Goal: Task Accomplishment & Management: Complete application form

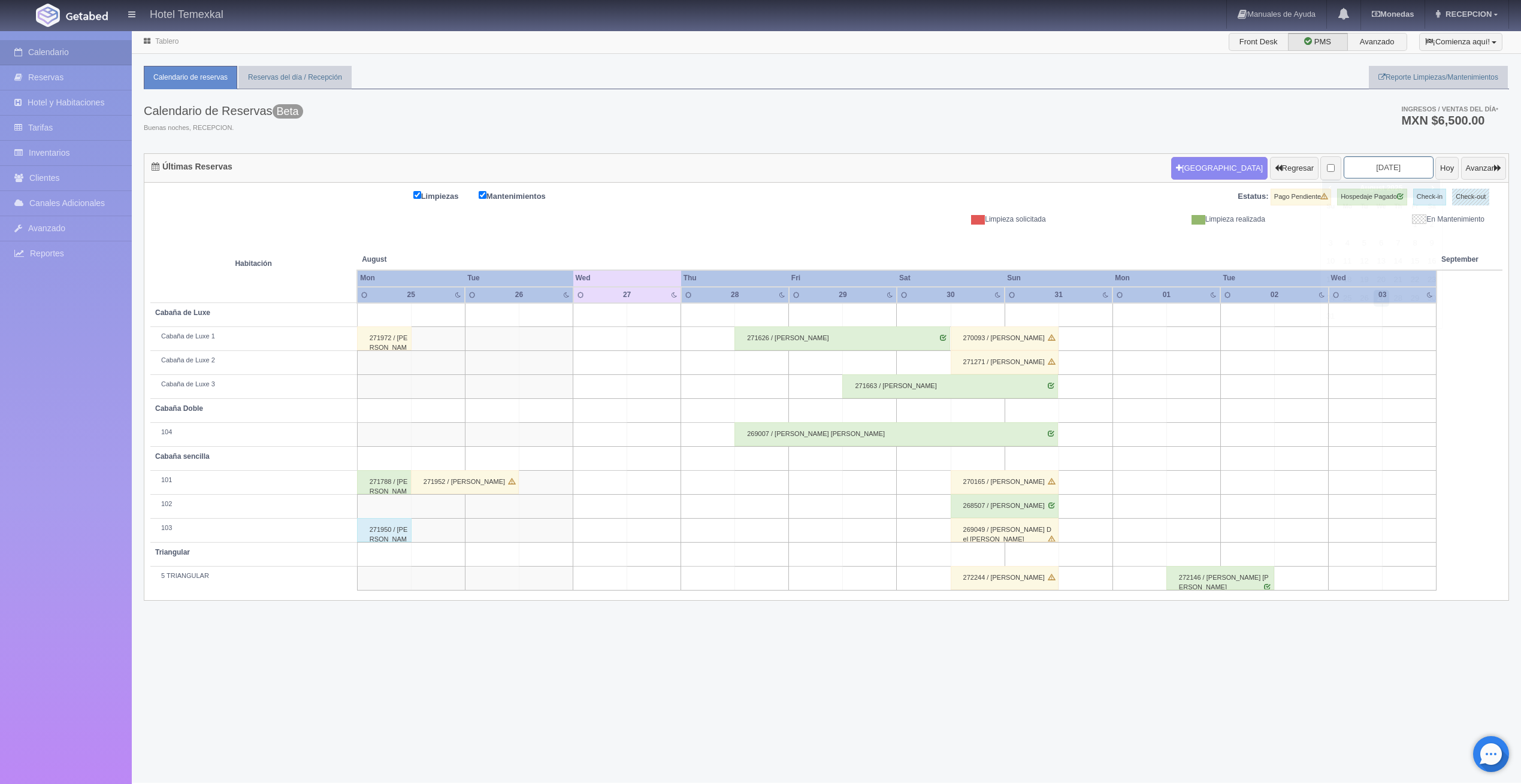
click at [1402, 170] on input "[DATE]" at bounding box center [1389, 167] width 90 height 22
click at [1438, 189] on link "Next" at bounding box center [1432, 187] width 13 height 13
click at [1431, 241] on link "13" at bounding box center [1432, 243] width 15 height 18
type input "[DATE]"
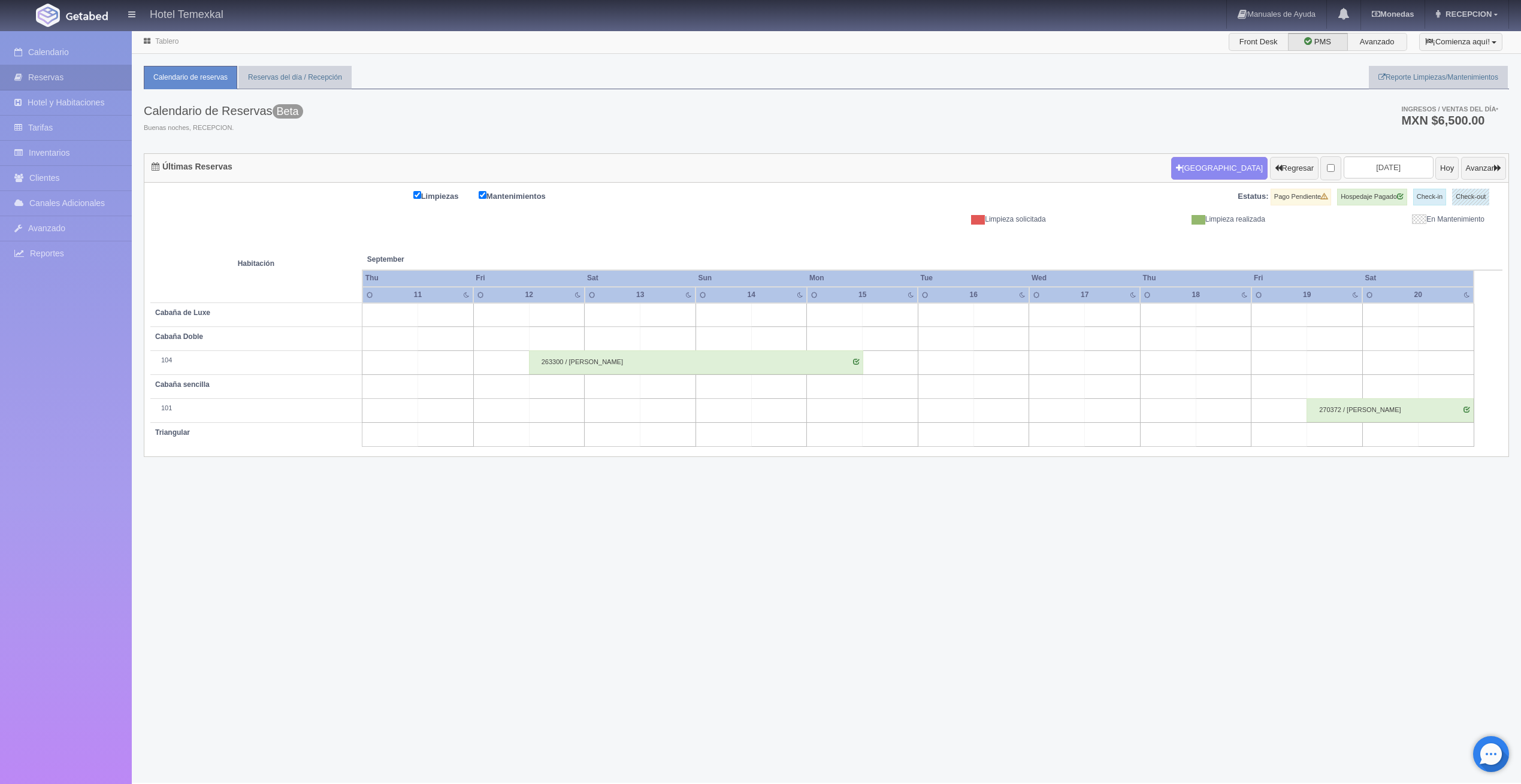
click at [656, 316] on td at bounding box center [668, 315] width 56 height 24
click at [666, 345] on button "[GEOGRAPHIC_DATA]" at bounding box center [672, 349] width 104 height 20
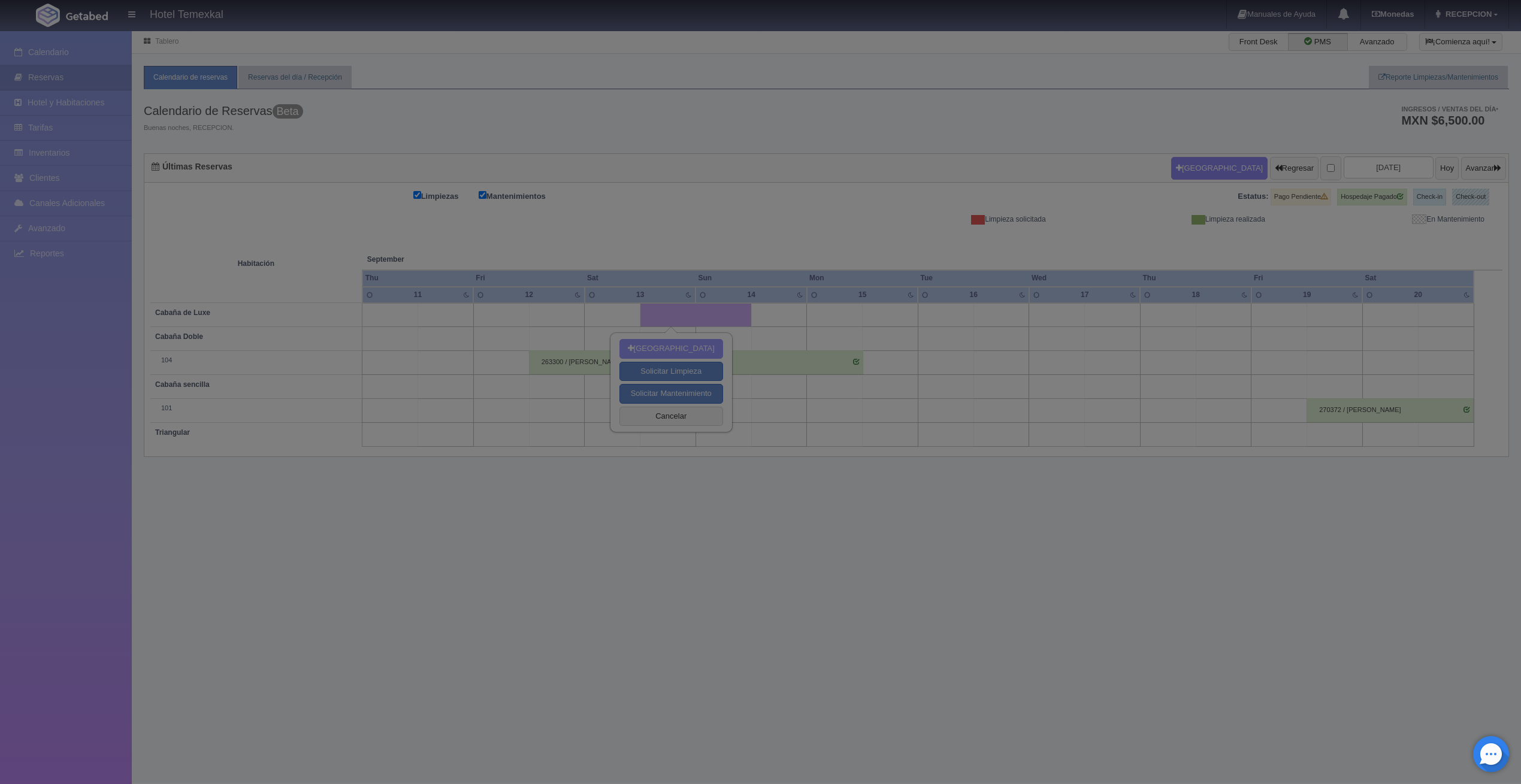
type input "13-09-2025"
type input "14-09-2025"
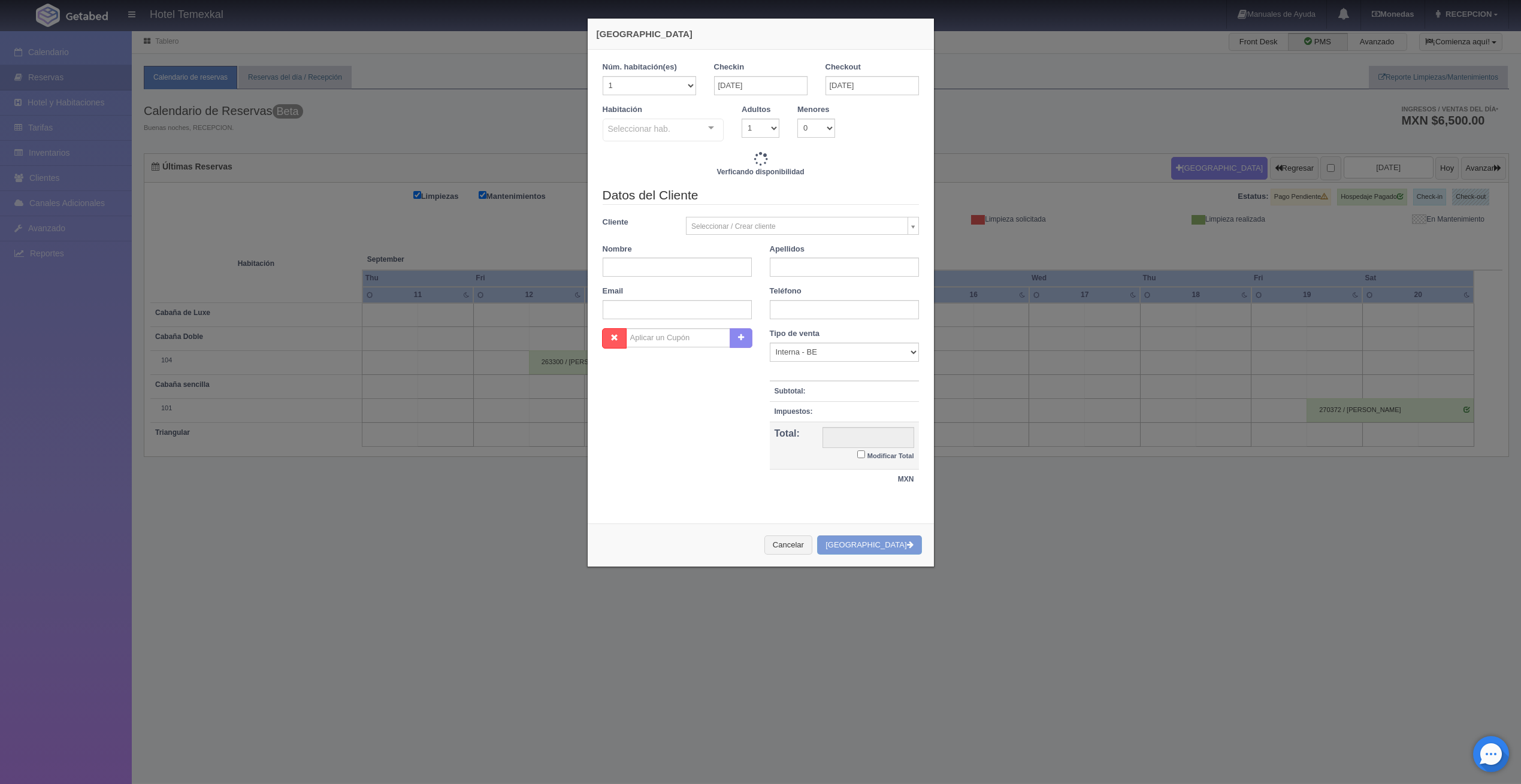
checkbox input "false"
type input "7000.00"
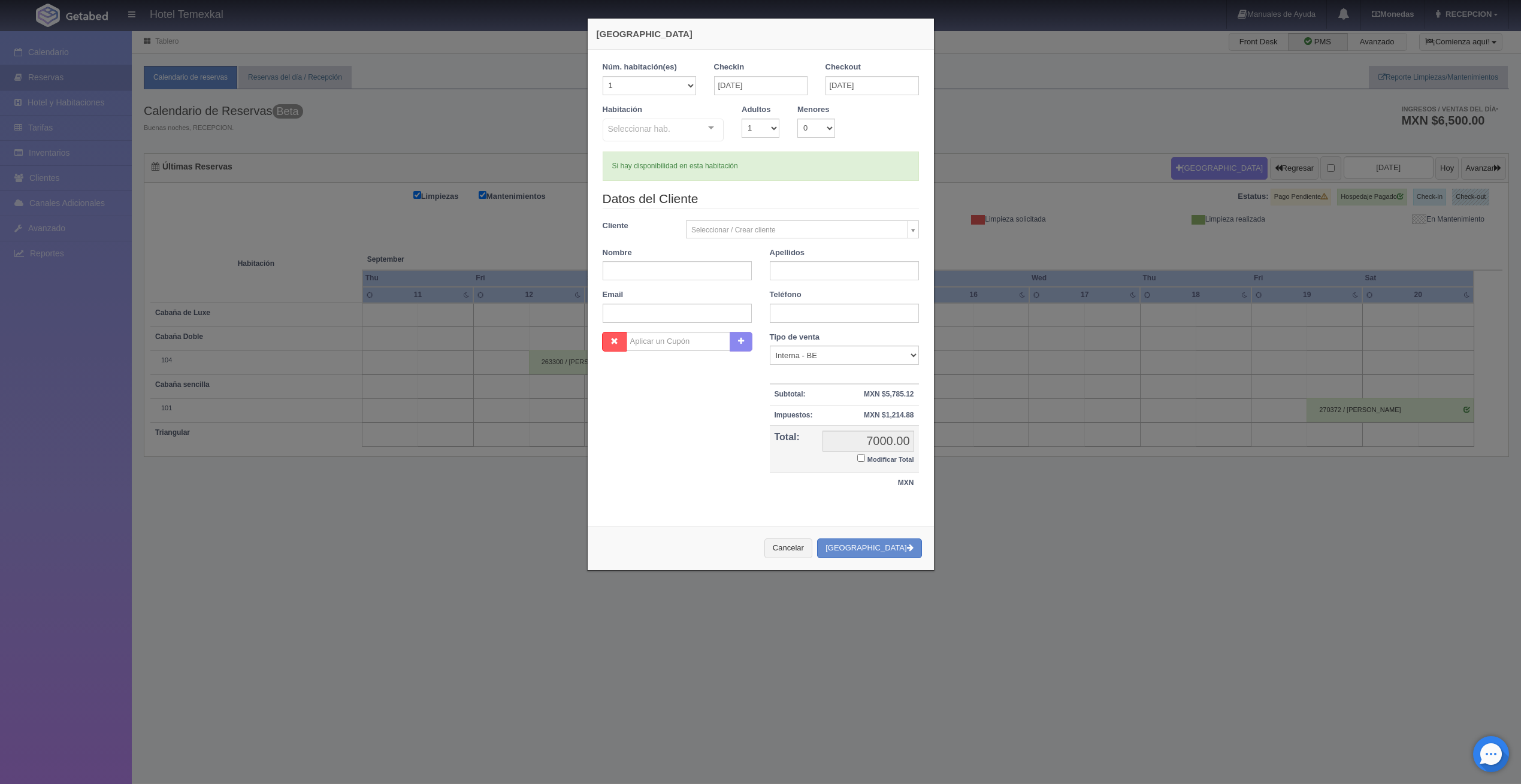
checkbox input "false"
click at [707, 131] on div at bounding box center [711, 128] width 24 height 18
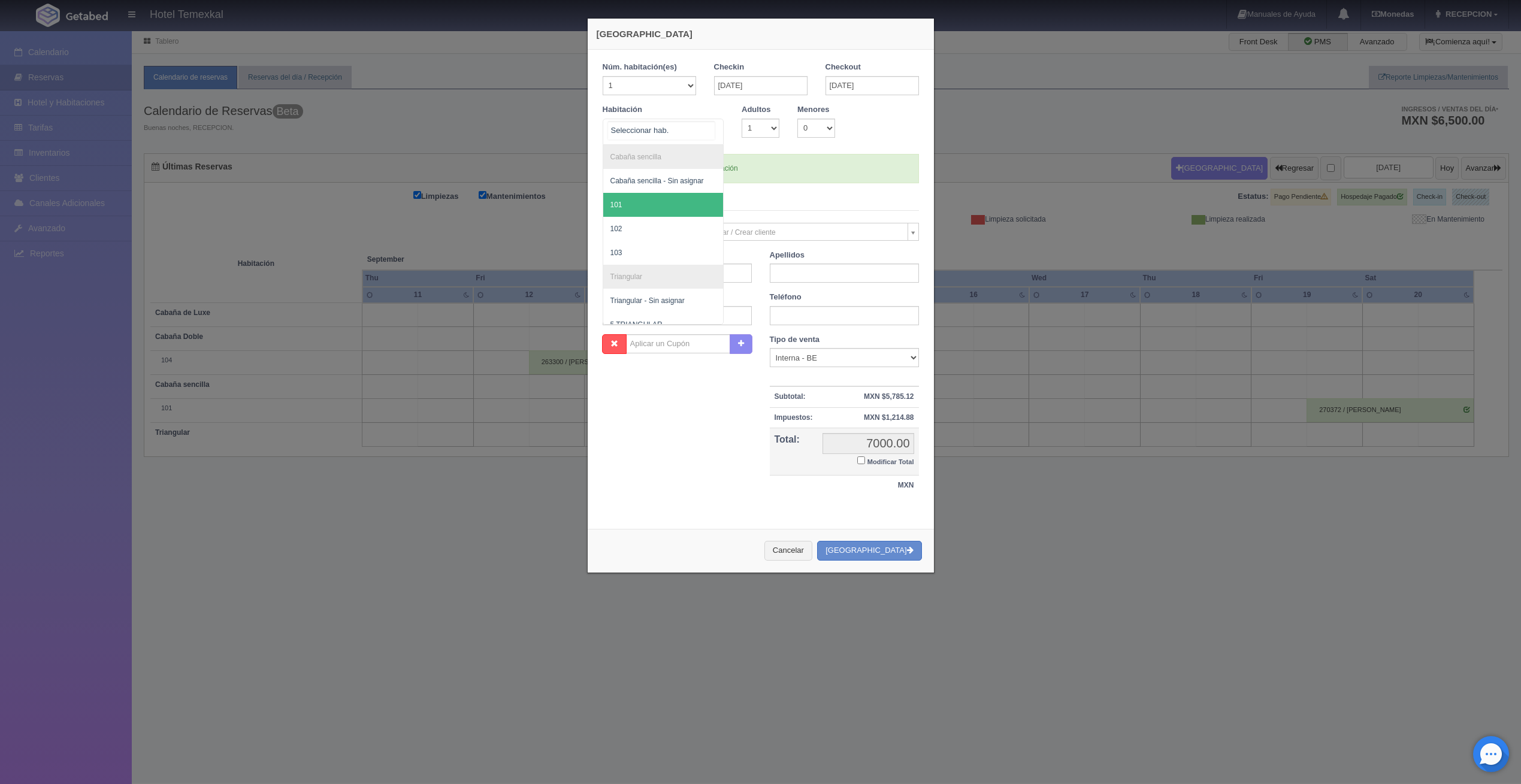
click at [637, 206] on span "101" at bounding box center [663, 204] width 121 height 24
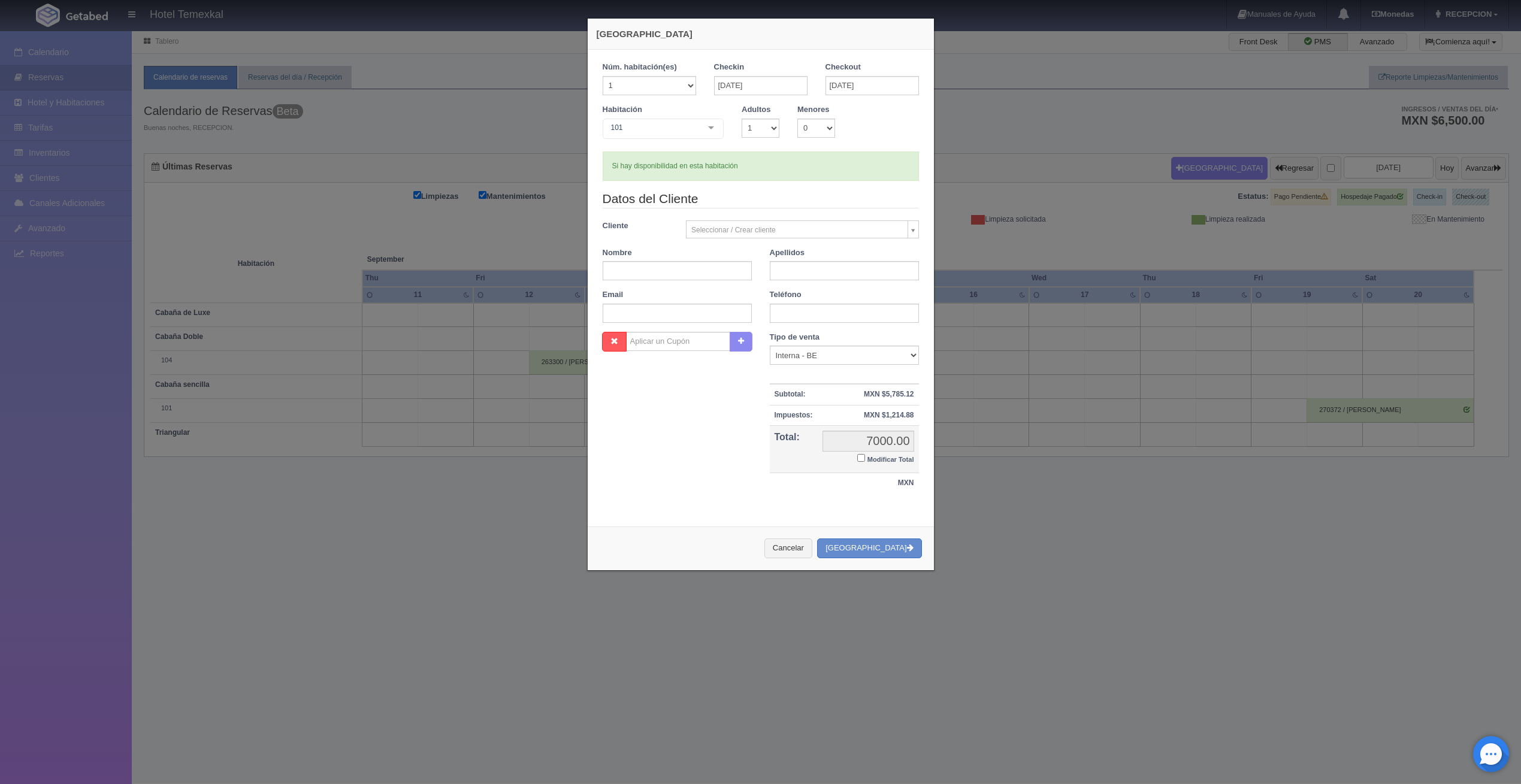
checkbox input "false"
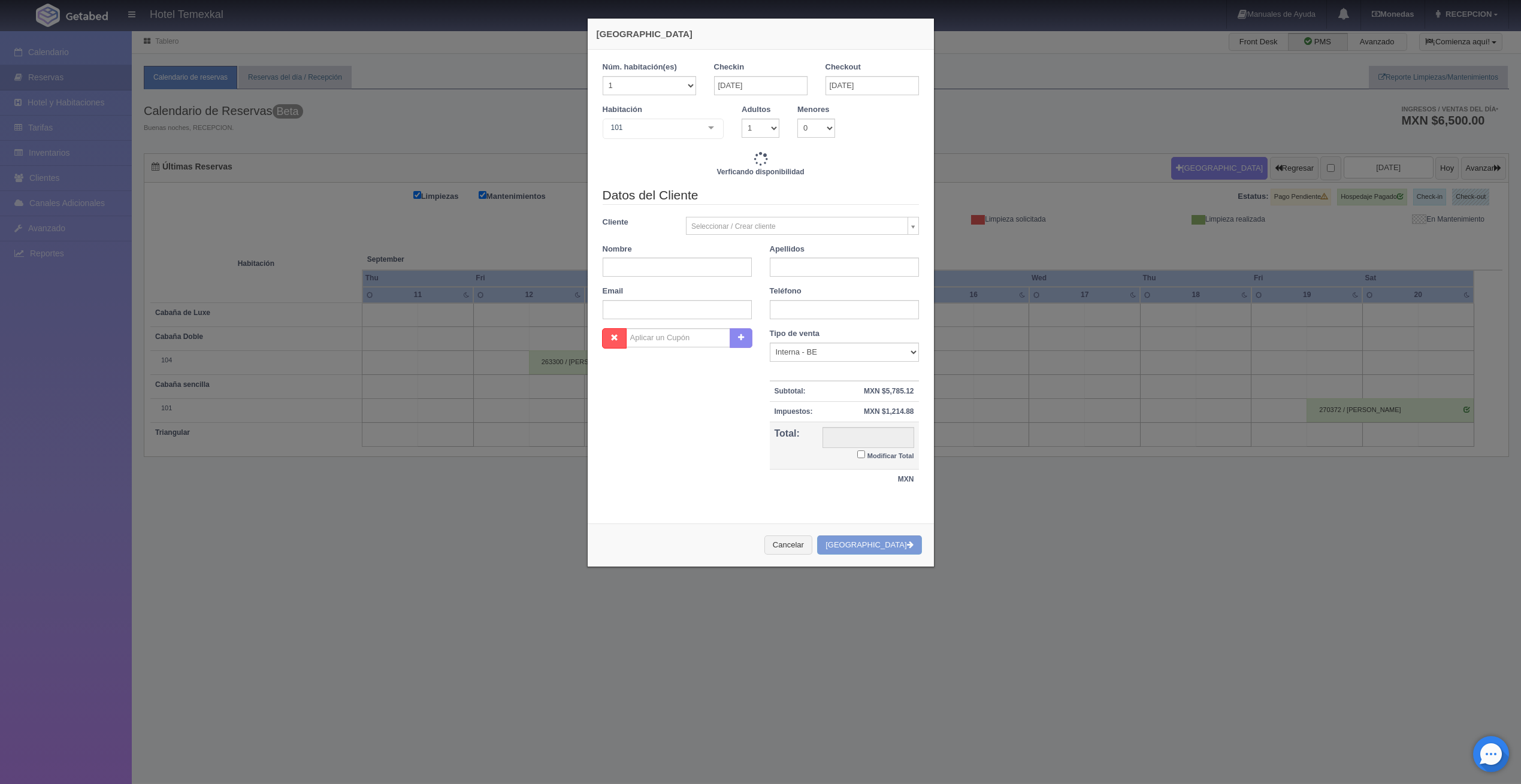
type input "4000.00"
checkbox input "false"
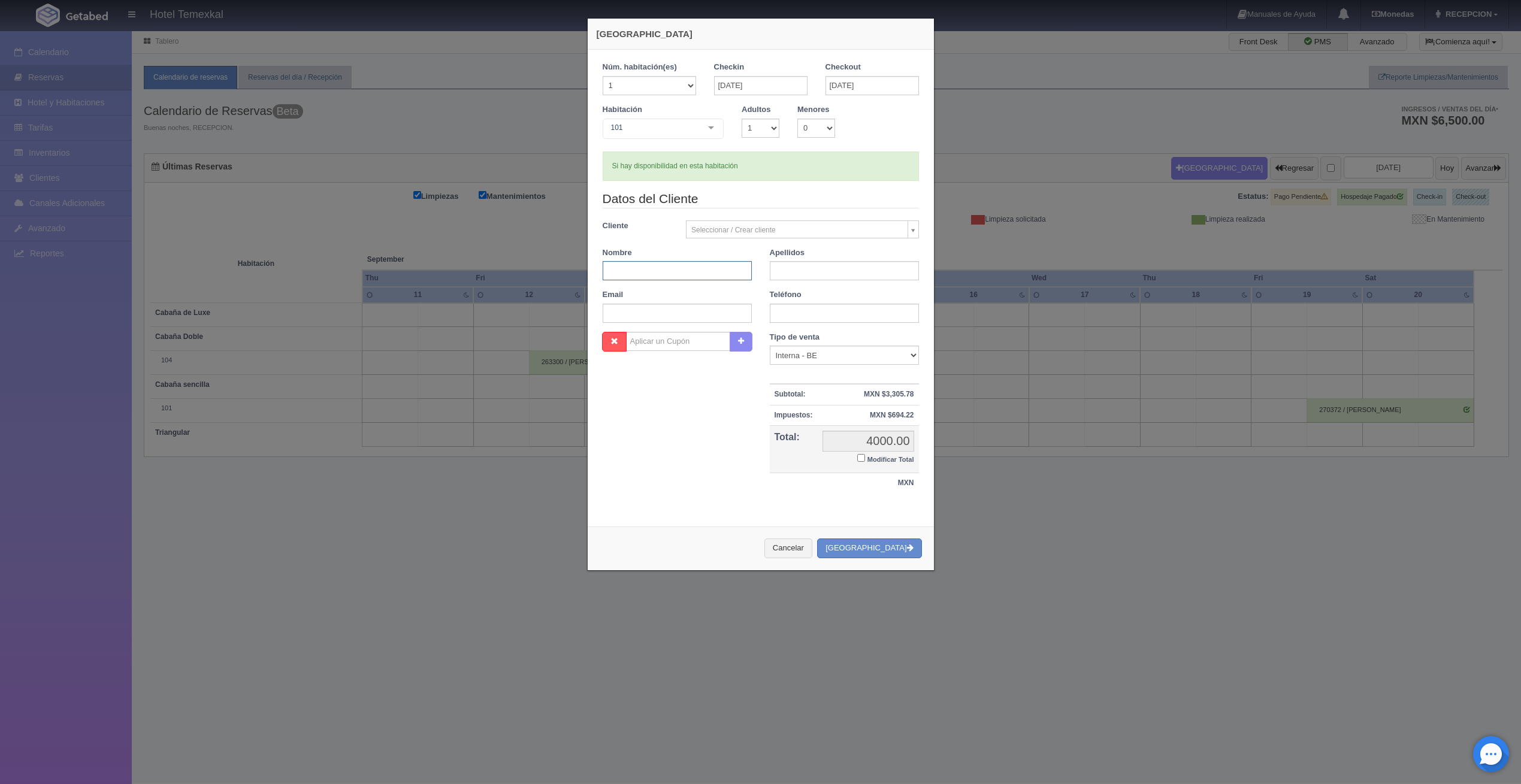
click at [670, 267] on input "text" at bounding box center [677, 271] width 149 height 19
type input "CRISTOBAL"
click at [819, 263] on input "text" at bounding box center [844, 271] width 149 height 19
type input "CAMPOS"
click at [693, 471] on div "Nombre Cupón : Descuentos : Tipo de venta Correo Electronico Interna - BE Llama…" at bounding box center [760, 419] width 334 height 174
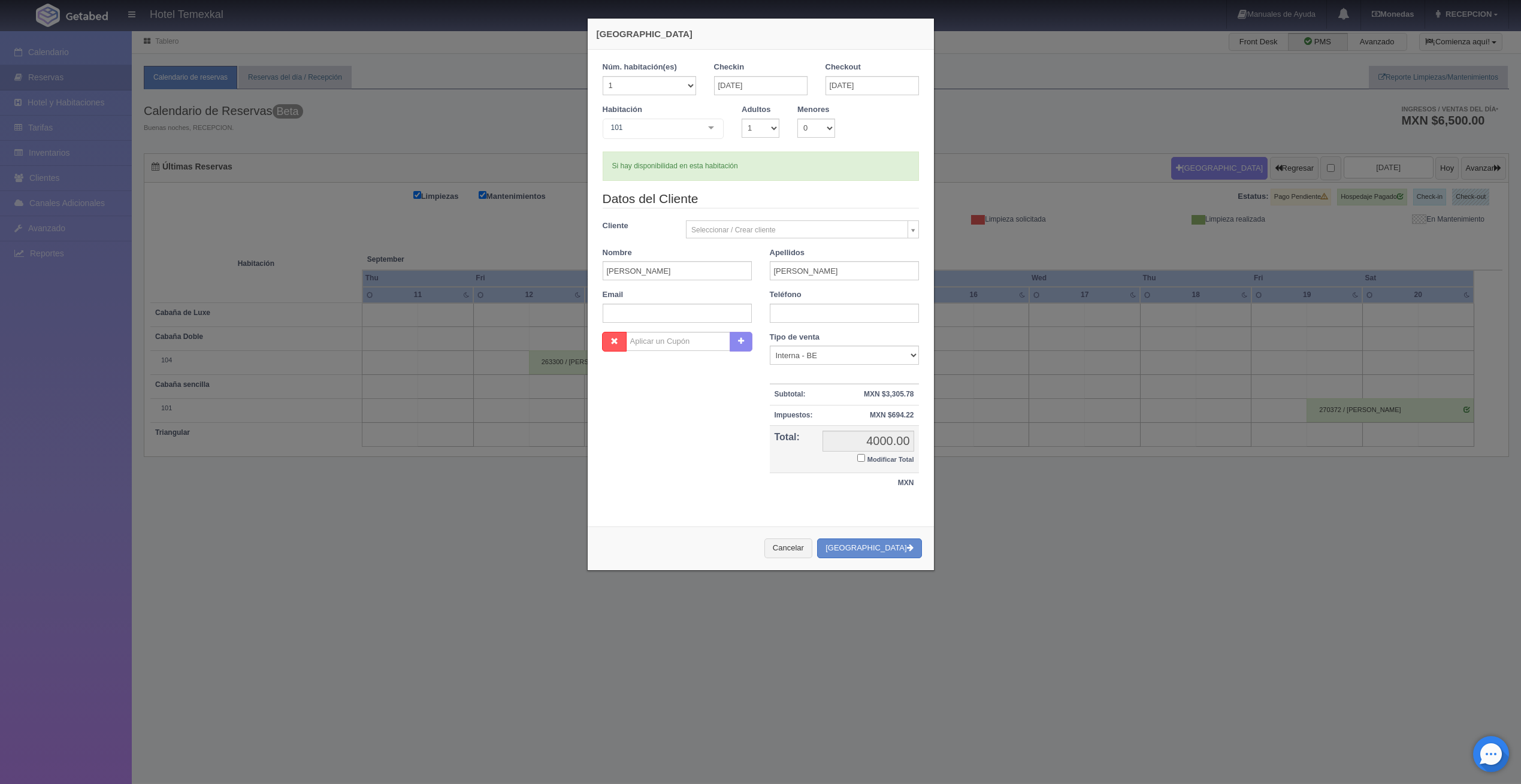
click at [858, 456] on input "Modificar Total" at bounding box center [861, 458] width 8 height 8
checkbox input "true"
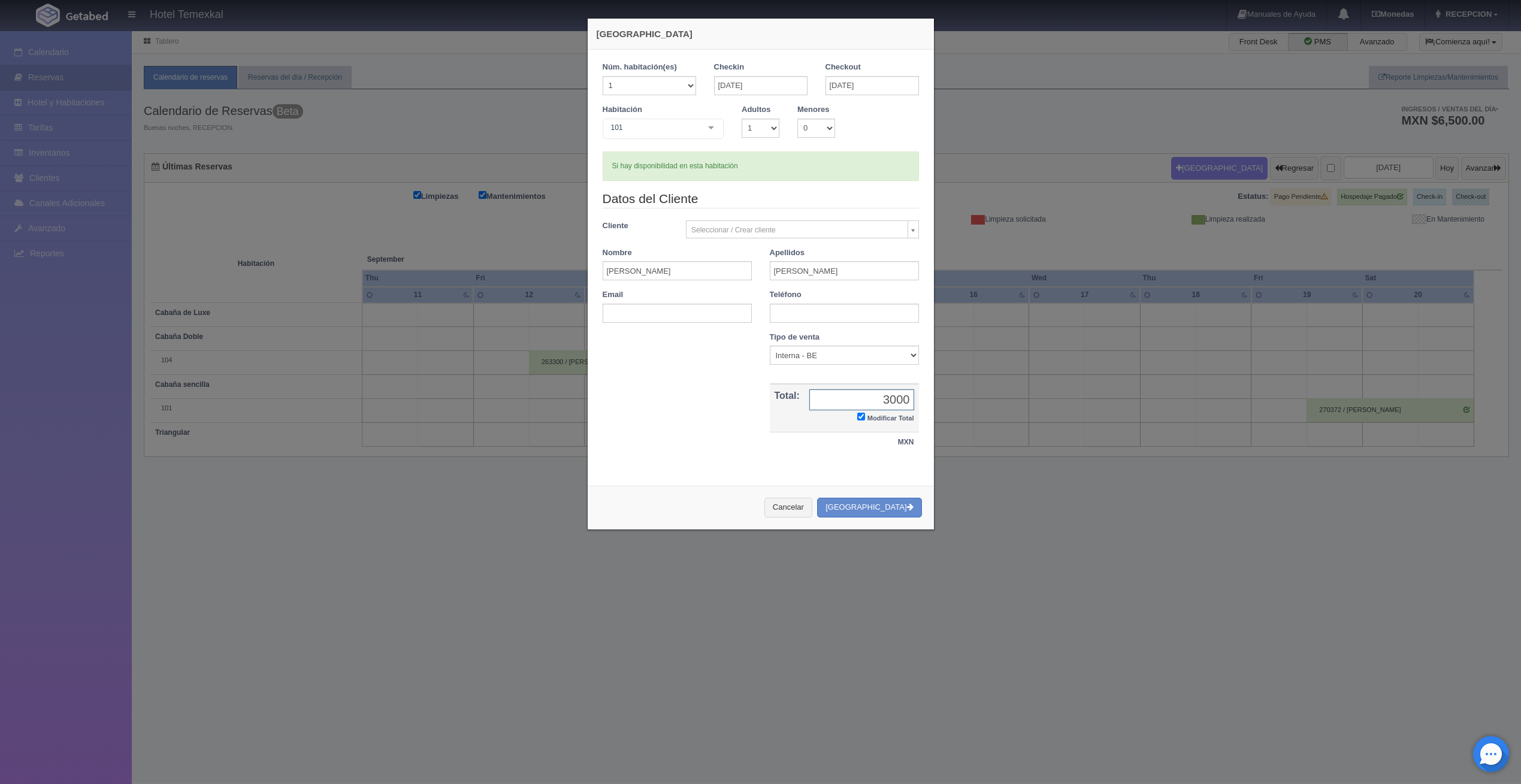
type input "3000"
click at [645, 440] on div "Nombre Cupón : Descuentos : Tipo de venta Correo Electronico Interna - BE Llama…" at bounding box center [760, 398] width 334 height 133
click at [905, 501] on button "[GEOGRAPHIC_DATA]" at bounding box center [869, 507] width 104 height 20
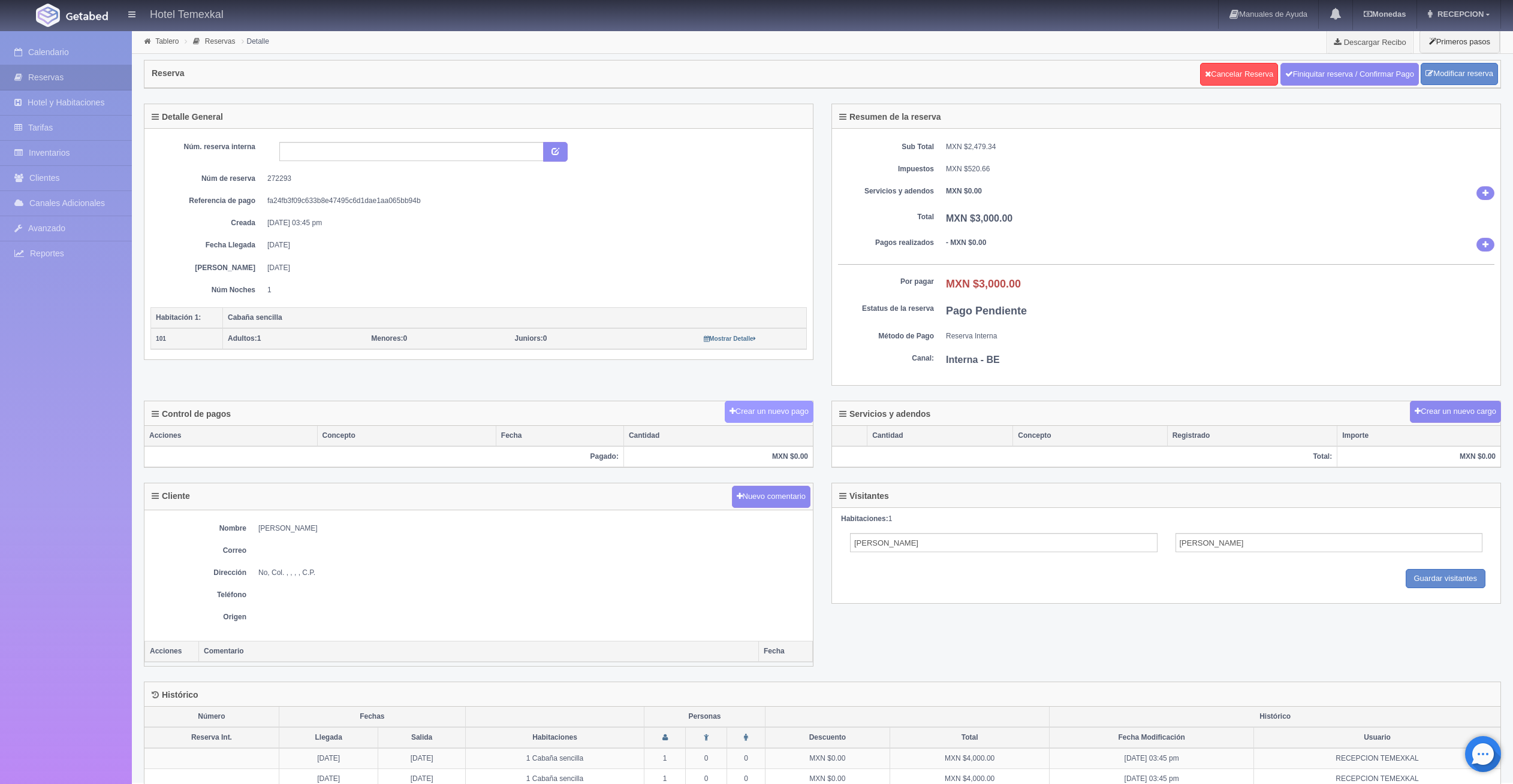
click at [768, 413] on button "Crear un nuevo pago" at bounding box center [769, 411] width 89 height 22
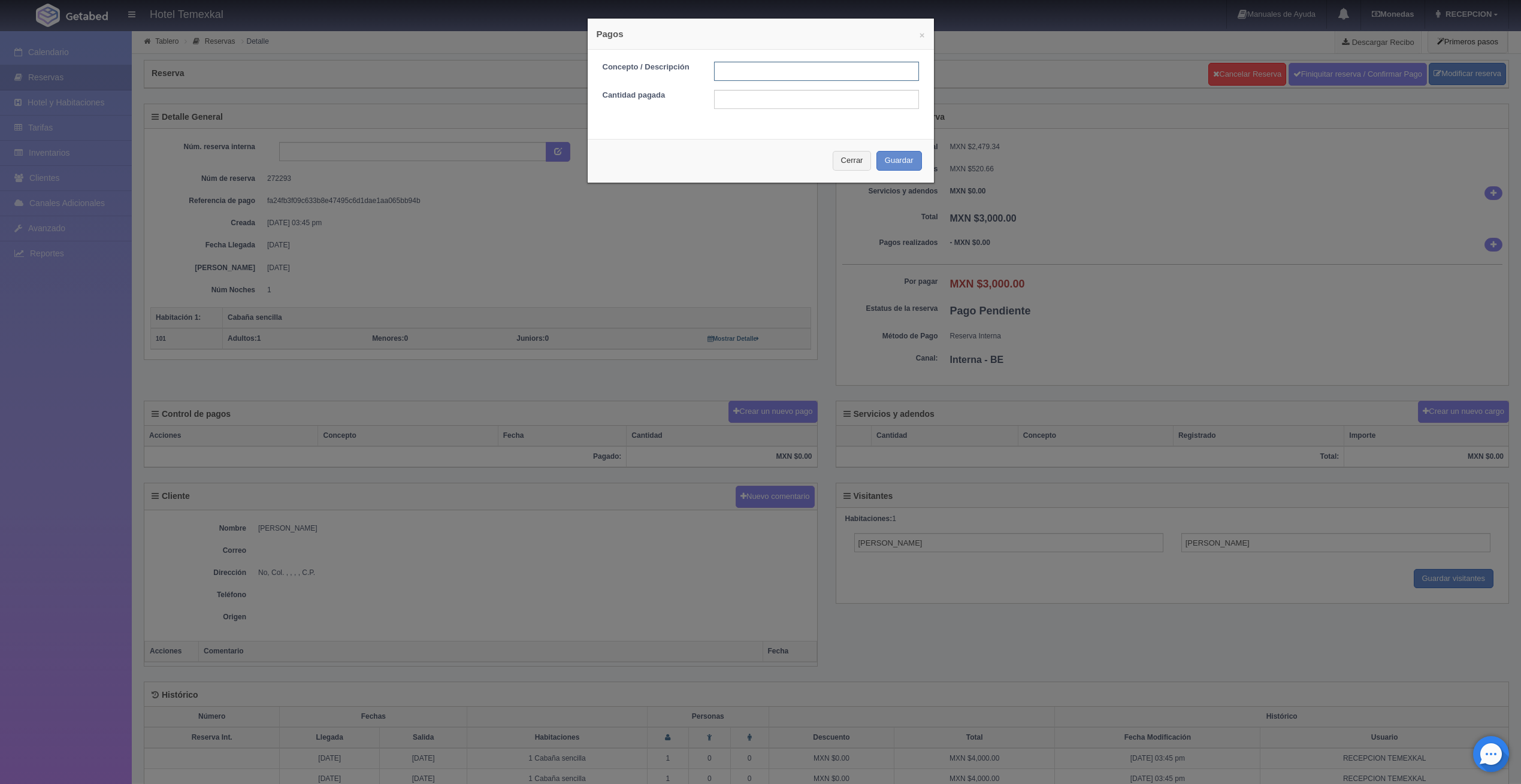
click at [743, 80] on input "text" at bounding box center [816, 71] width 205 height 19
type input "PRIMER ABONO"
click at [751, 106] on input "3250" at bounding box center [816, 99] width 205 height 19
type input "3"
type input "1500"
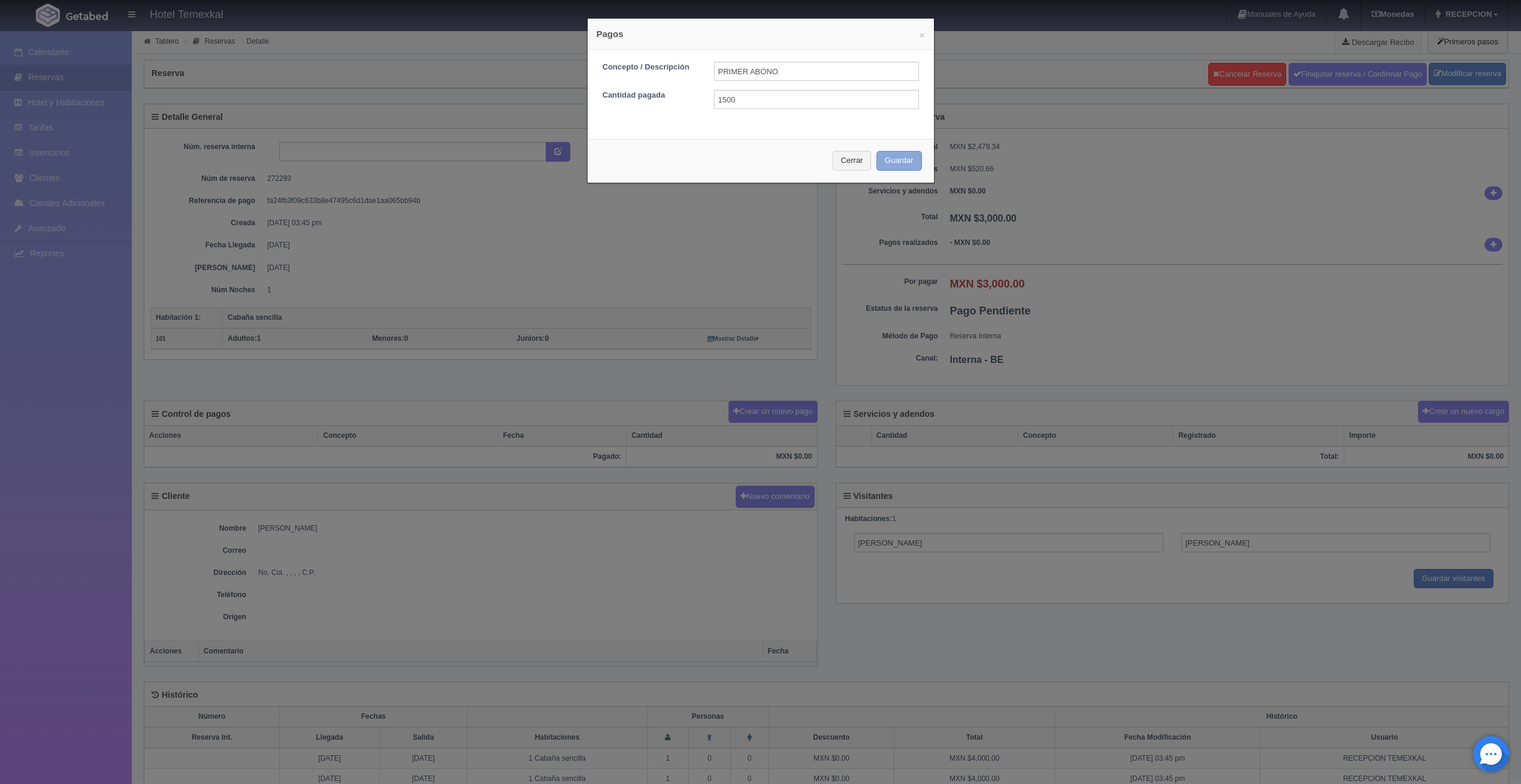
click at [897, 151] on button "Guardar" at bounding box center [900, 161] width 46 height 20
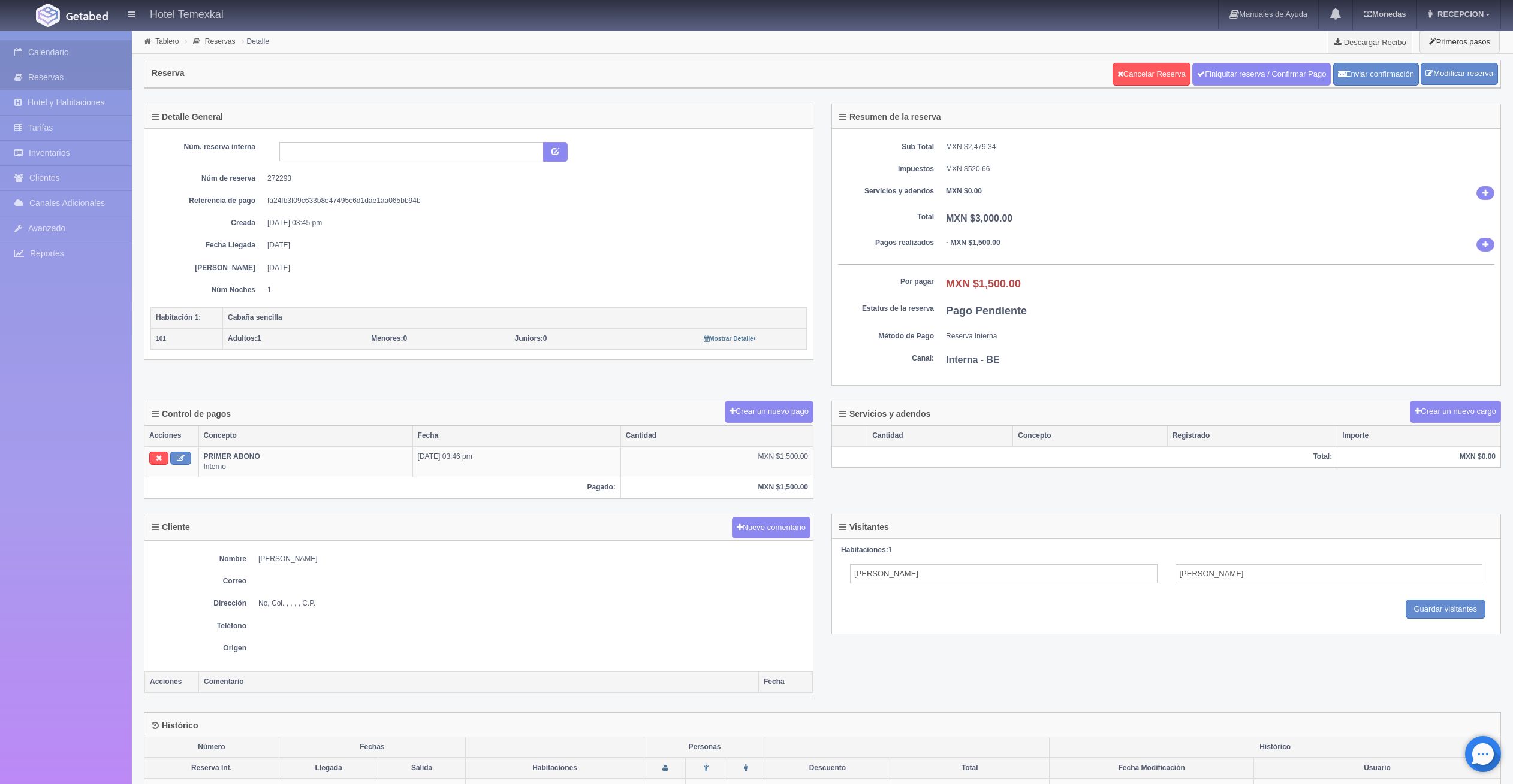
click at [60, 48] on link "Calendario" at bounding box center [66, 53] width 131 height 24
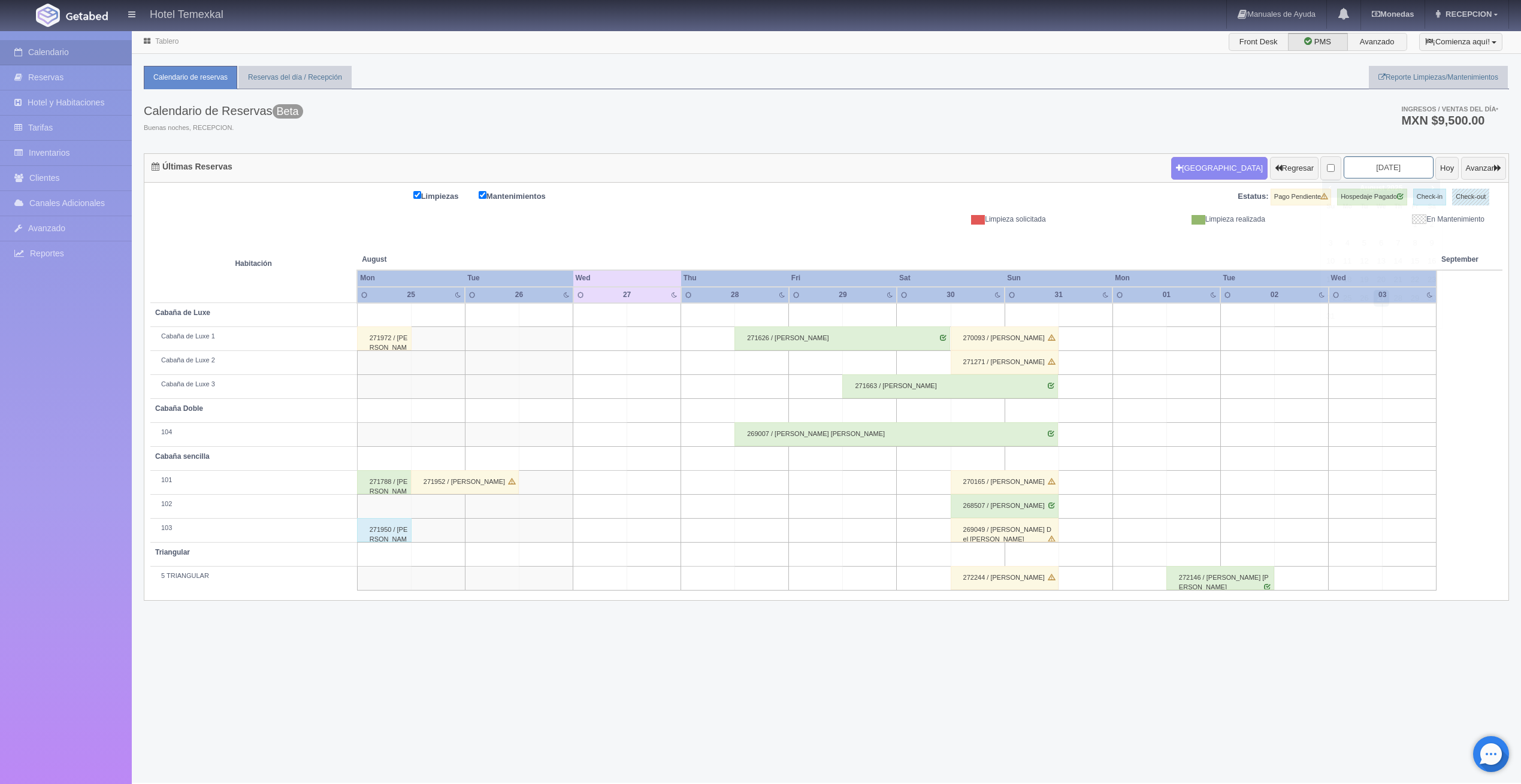
click at [1351, 174] on input "[DATE]" at bounding box center [1389, 167] width 90 height 22
click at [1435, 183] on span "Next" at bounding box center [1432, 187] width 10 height 10
click at [1440, 247] on td "13" at bounding box center [1432, 244] width 17 height 18
type input "[DATE]"
click at [1385, 173] on input "[DATE]" at bounding box center [1389, 167] width 90 height 22
